Goal: Contribute content: Contribute content

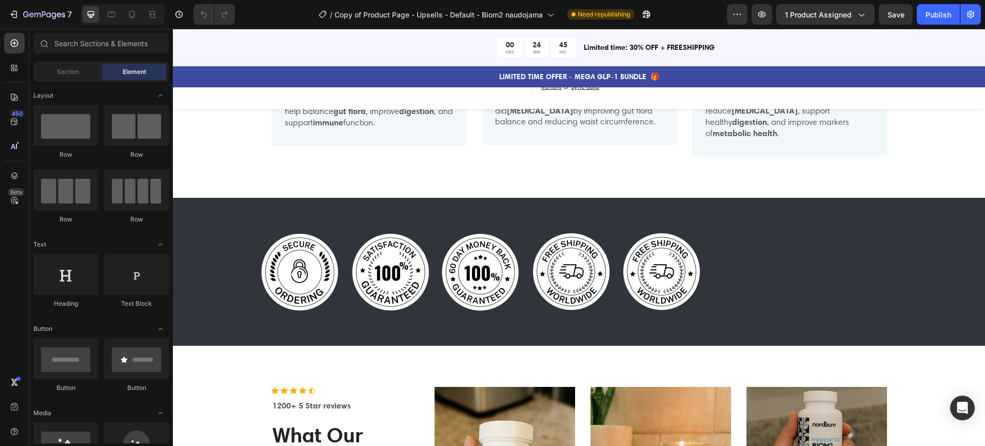
scroll to position [1002, 0]
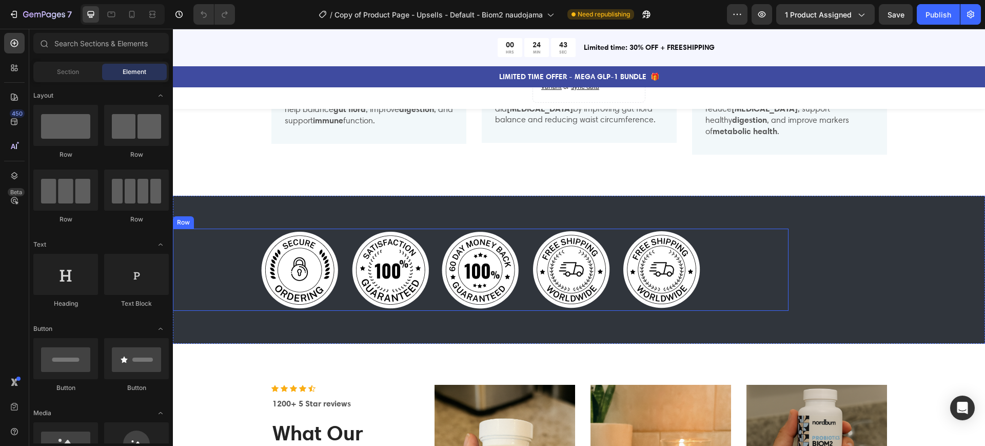
click at [296, 262] on img at bounding box center [300, 269] width 82 height 82
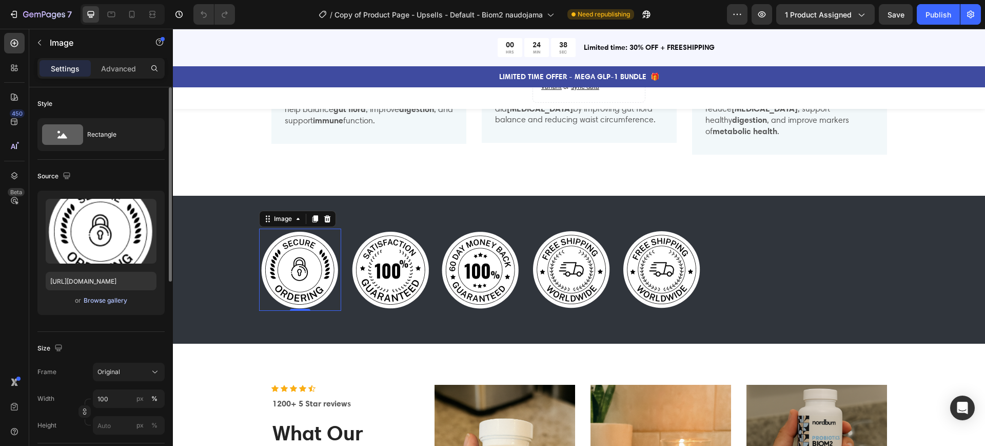
click at [109, 303] on div "Browse gallery" at bounding box center [106, 300] width 44 height 9
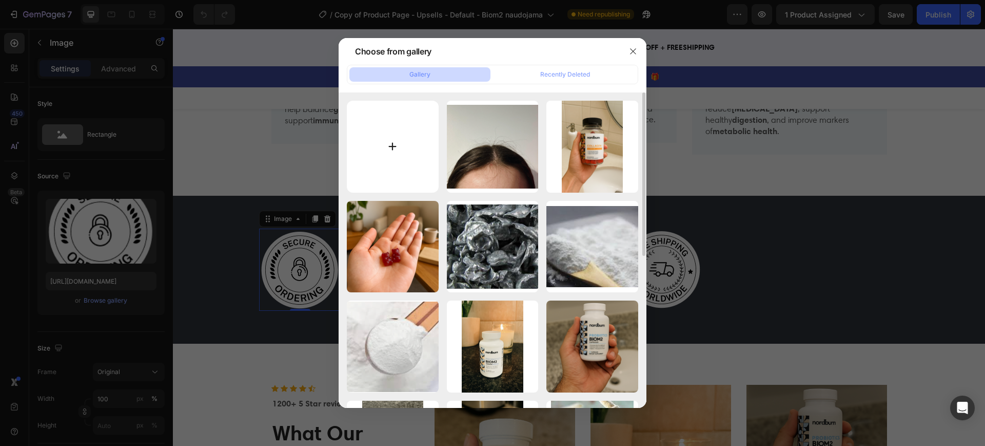
click at [380, 144] on input "file" at bounding box center [393, 147] width 92 height 92
type input "C:\fakepath\81.png"
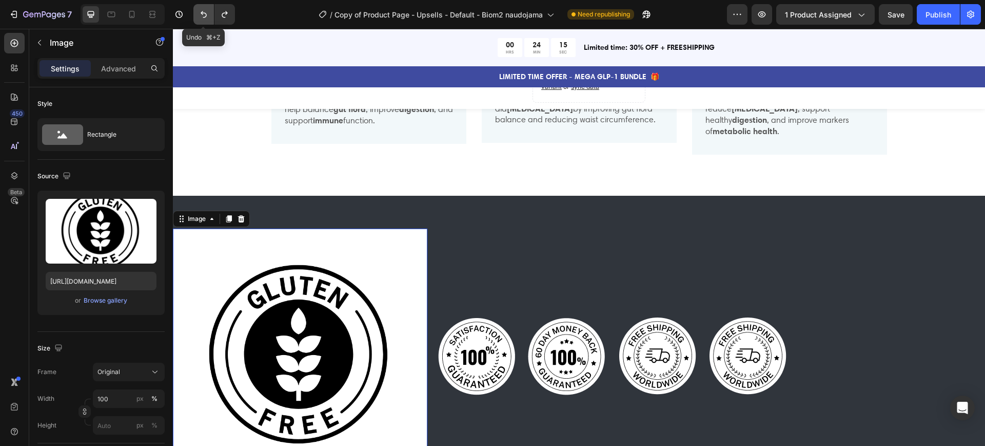
click at [202, 14] on icon "Undo/Redo" at bounding box center [204, 14] width 10 height 10
type input "[URL][DOMAIN_NAME]"
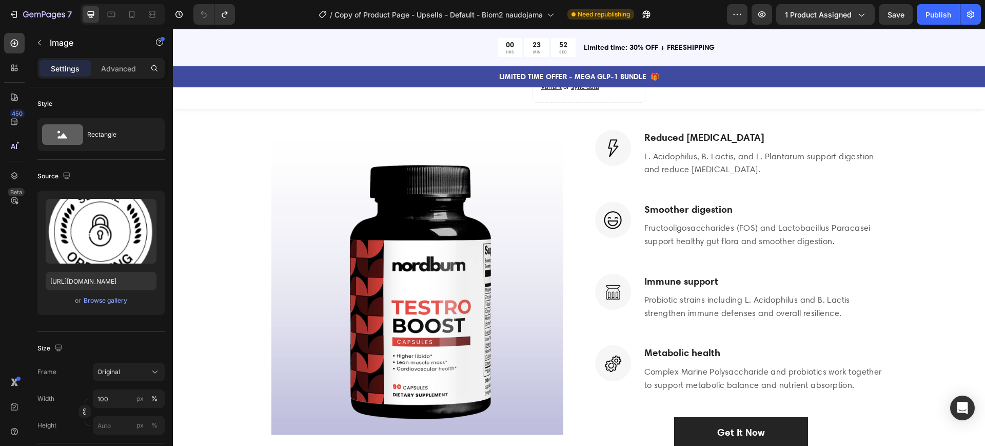
scroll to position [1840, 0]
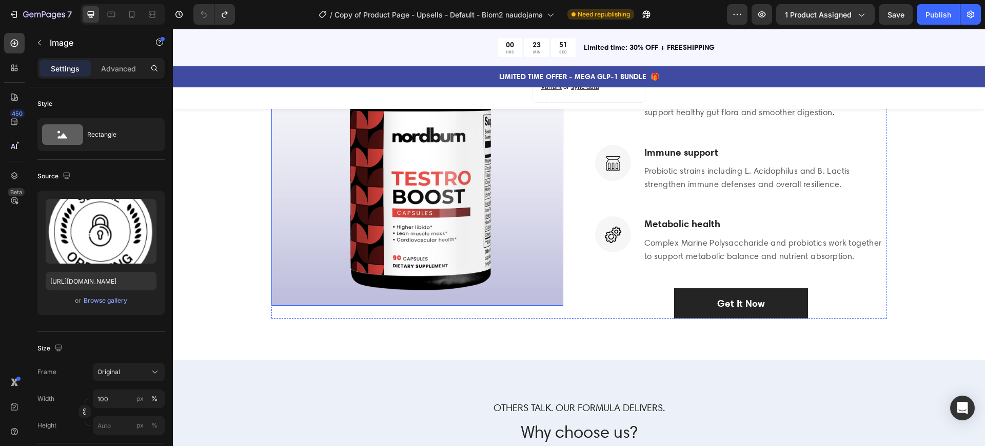
click at [449, 216] on img at bounding box center [418, 159] width 292 height 292
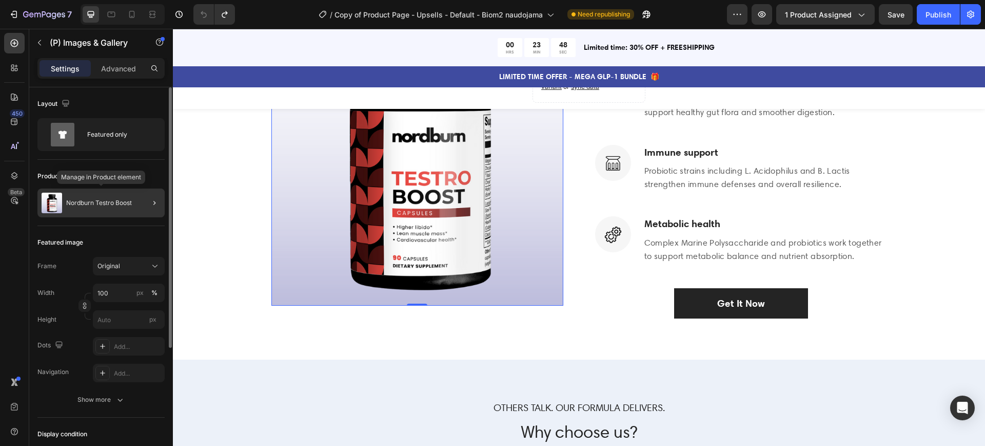
click at [123, 205] on p "Nordburn Testro Boost" at bounding box center [99, 202] width 66 height 7
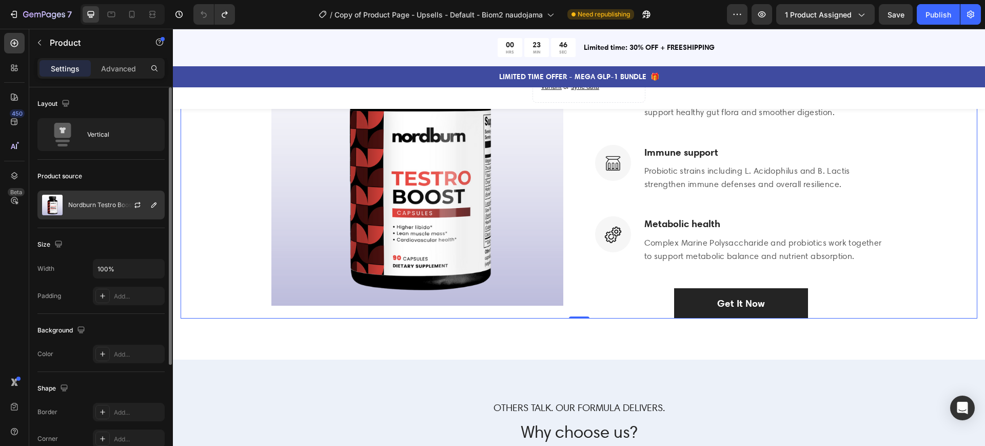
click at [120, 205] on div at bounding box center [141, 205] width 45 height 28
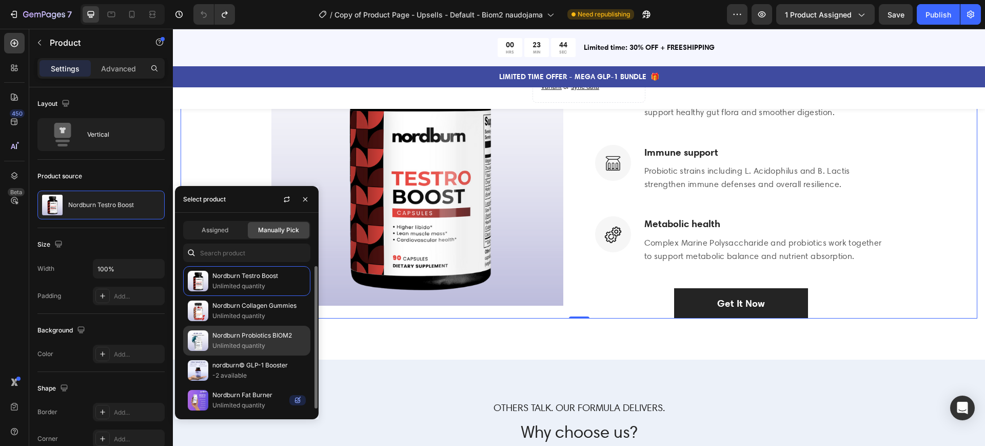
click at [240, 344] on p "Unlimited quantity" at bounding box center [258, 345] width 93 height 10
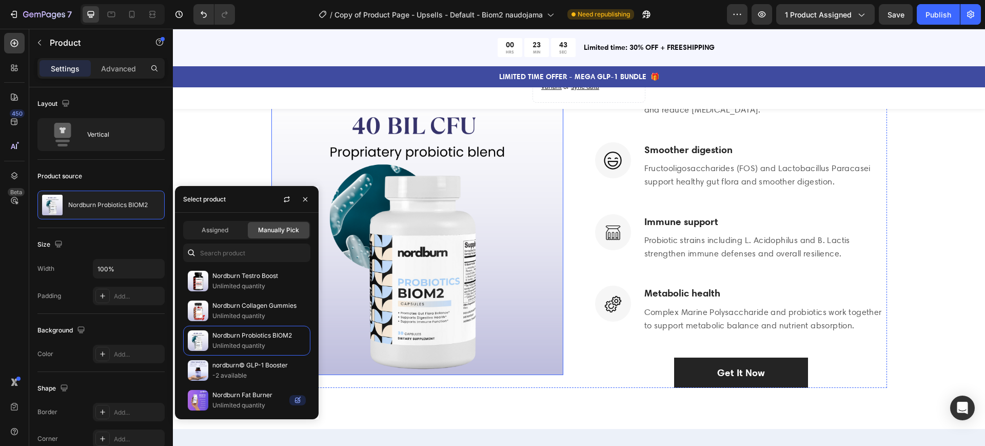
scroll to position [1742, 0]
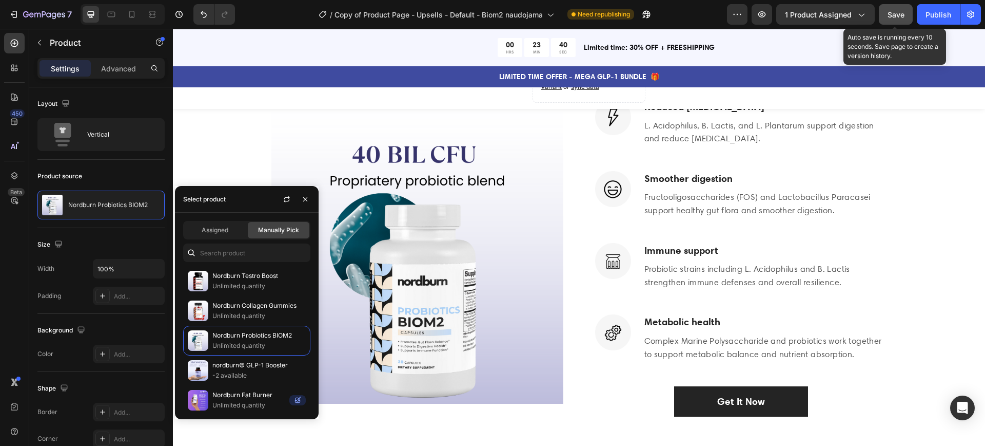
click at [894, 15] on span "Save" at bounding box center [896, 14] width 17 height 9
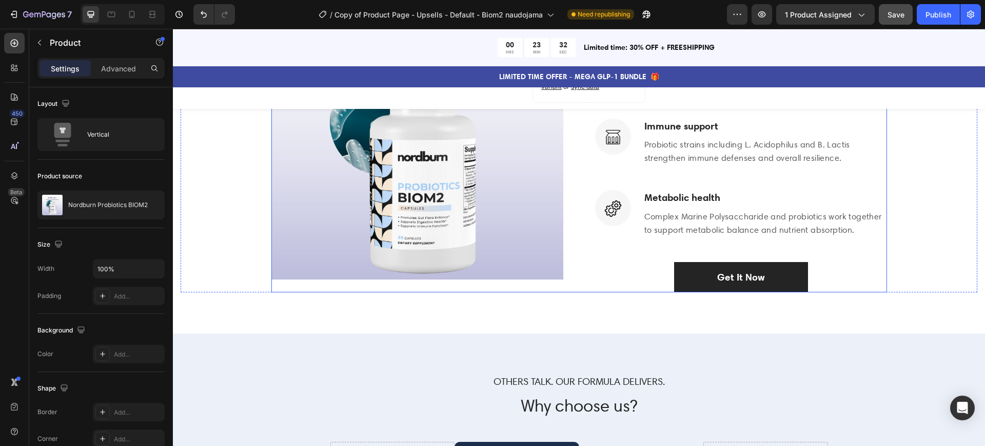
scroll to position [1880, 0]
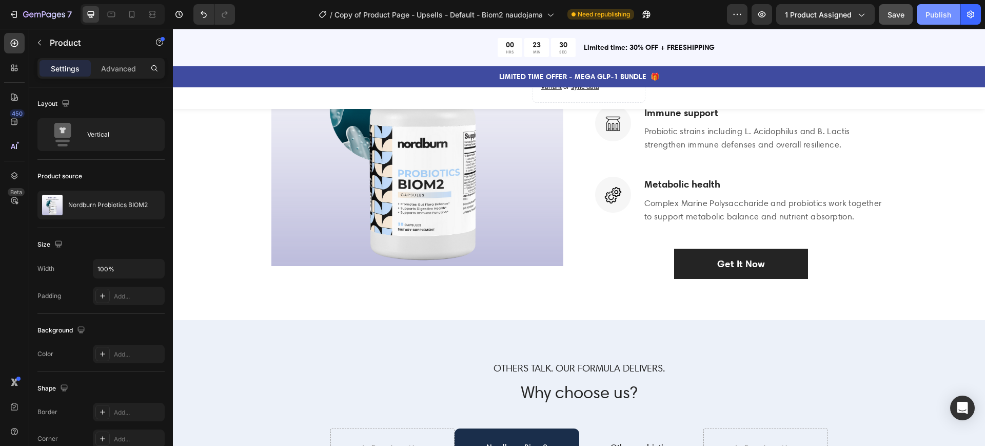
click at [938, 15] on div "Publish" at bounding box center [939, 14] width 26 height 11
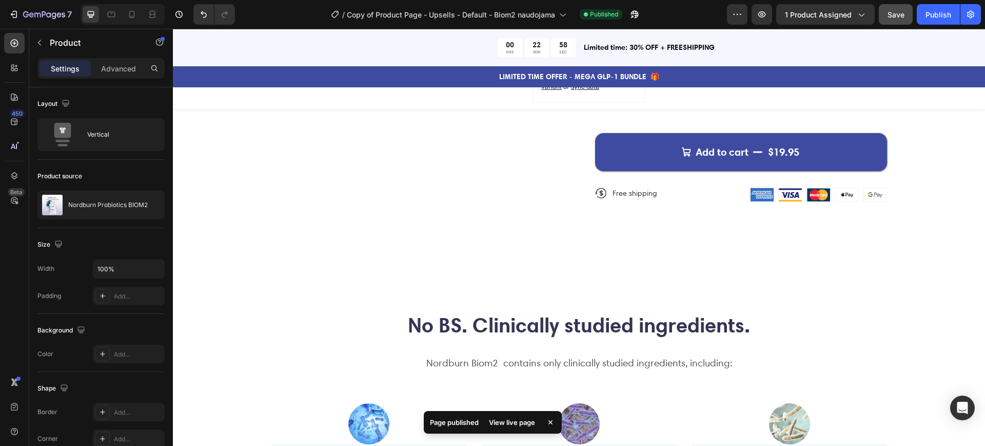
scroll to position [618, 0]
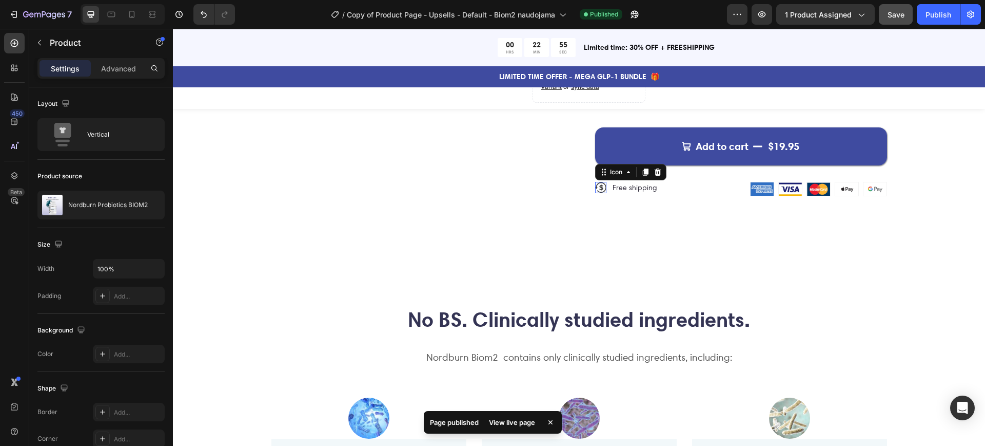
click at [601, 187] on icon at bounding box center [602, 187] width 4 height 6
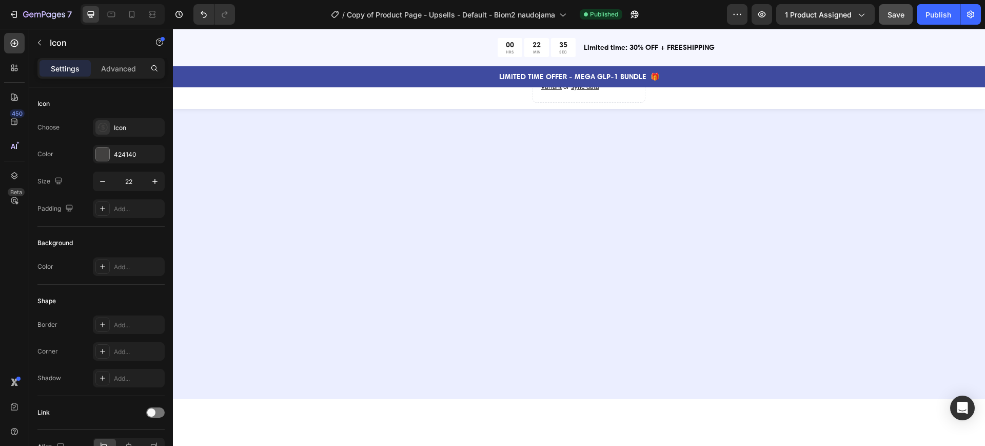
scroll to position [0, 0]
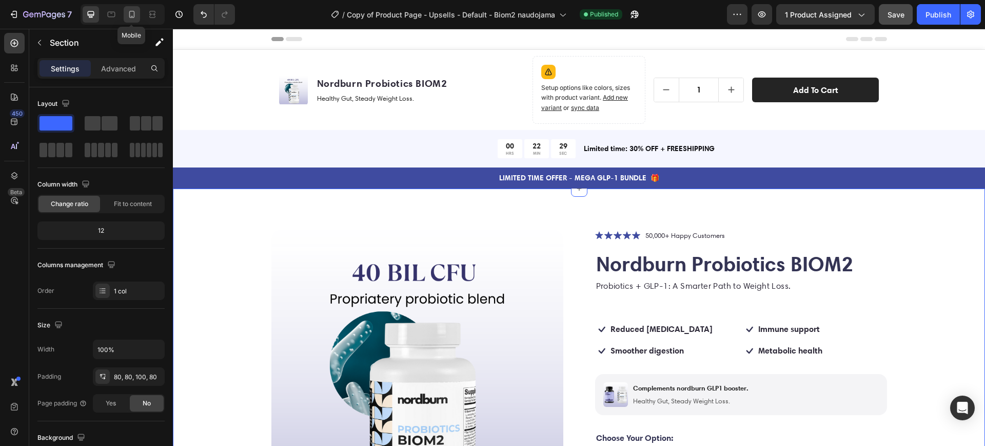
click at [131, 17] on icon at bounding box center [132, 14] width 10 height 10
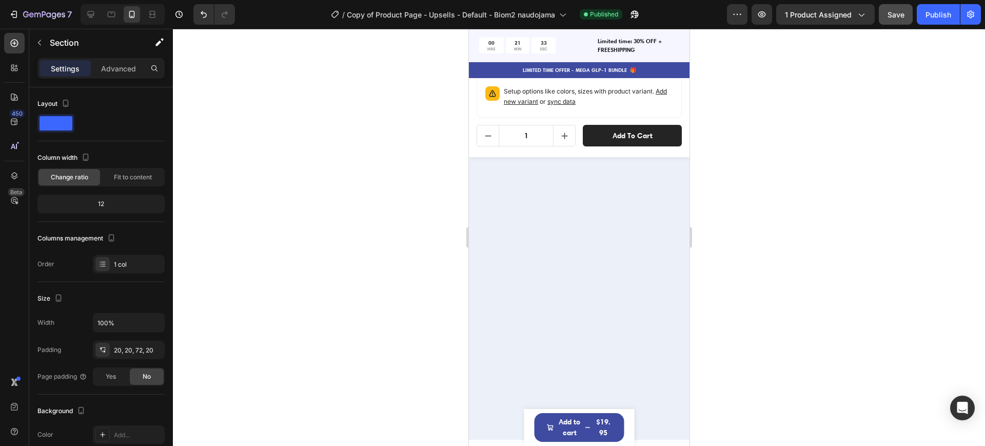
scroll to position [1332, 0]
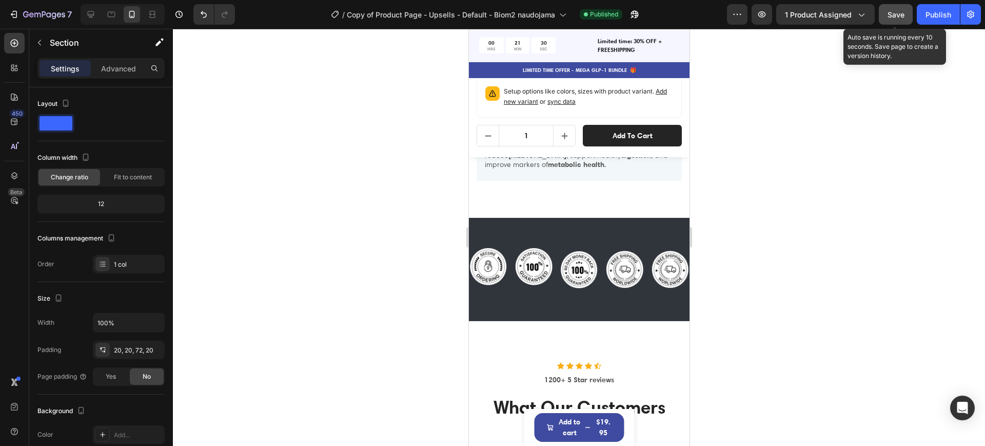
click at [896, 17] on span "Save" at bounding box center [896, 14] width 17 height 9
